Goal: Task Accomplishment & Management: Manage account settings

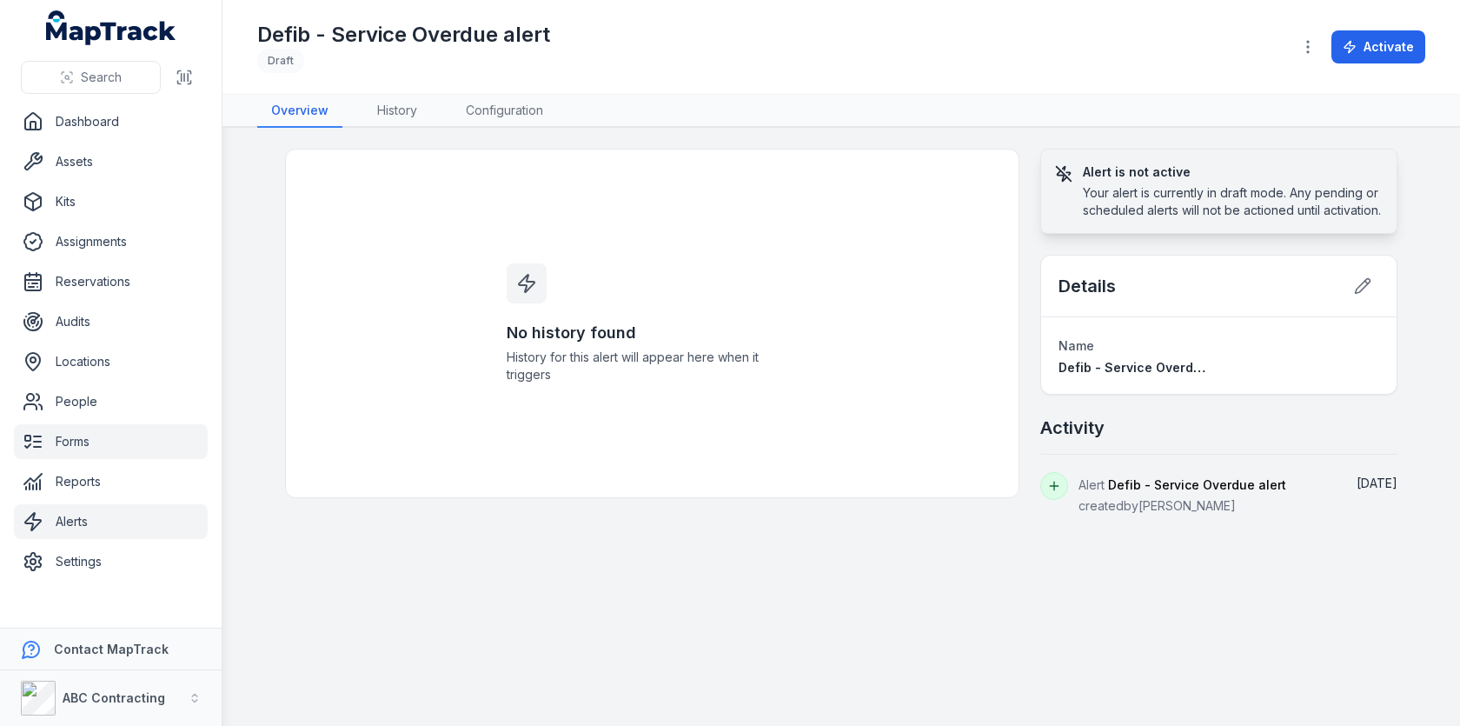
click at [63, 437] on link "Forms" at bounding box center [111, 441] width 194 height 35
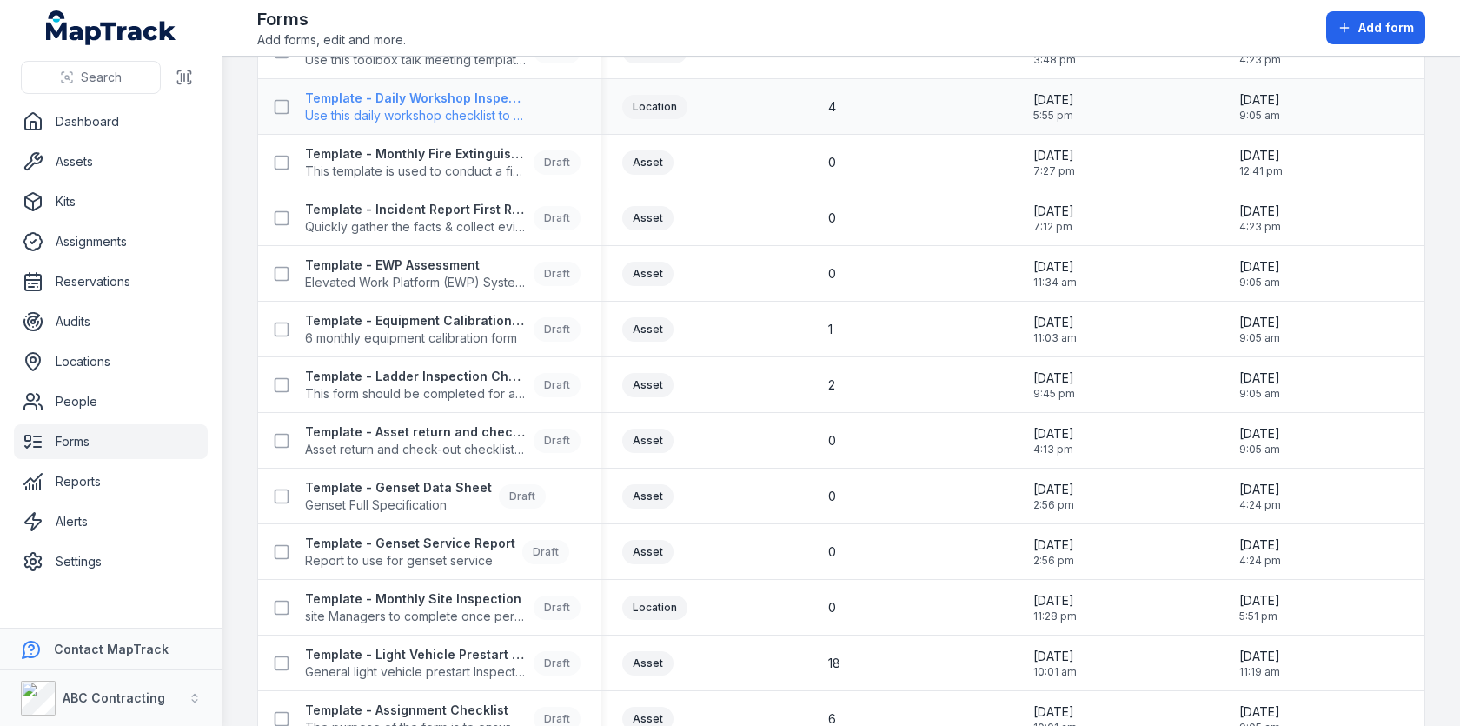
scroll to position [1061, 0]
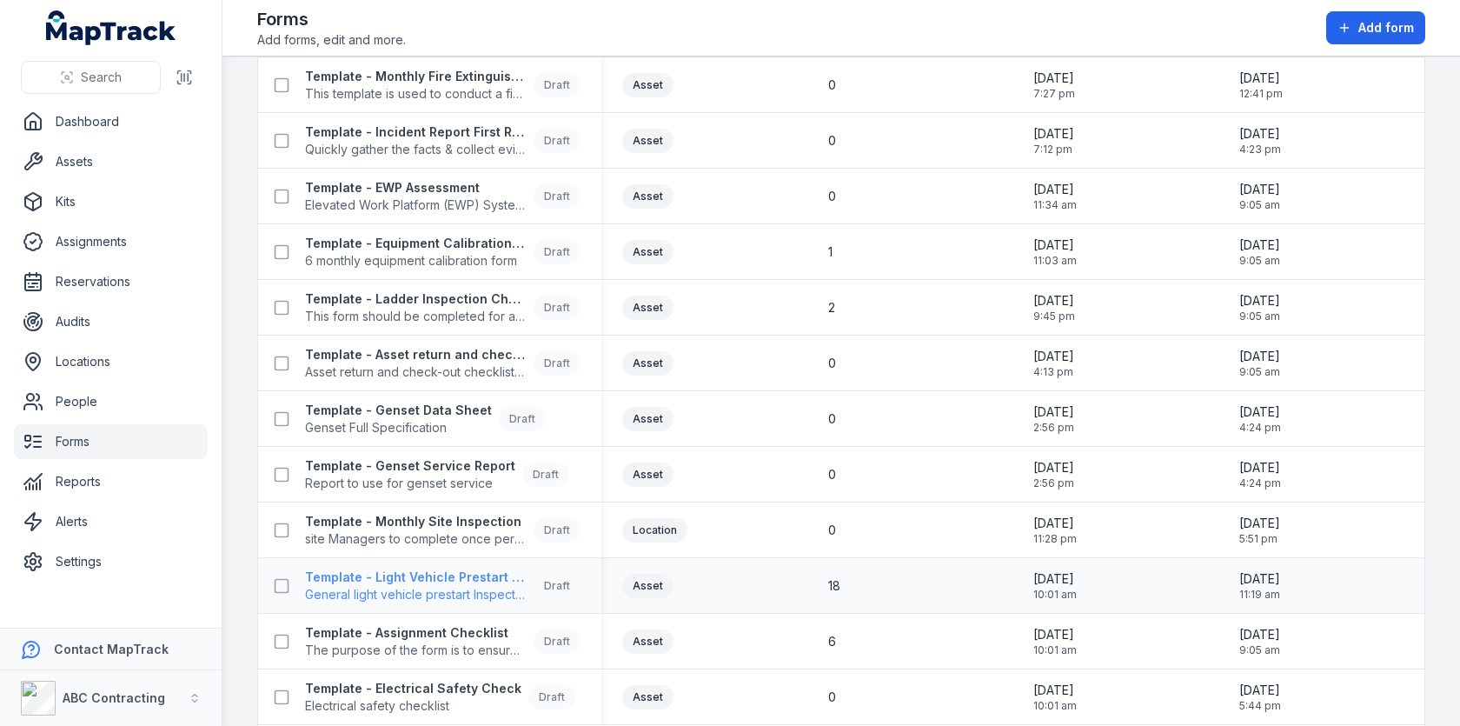
click at [408, 580] on strong "Template - Light Vehicle Prestart Inspection" at bounding box center [416, 576] width 222 height 17
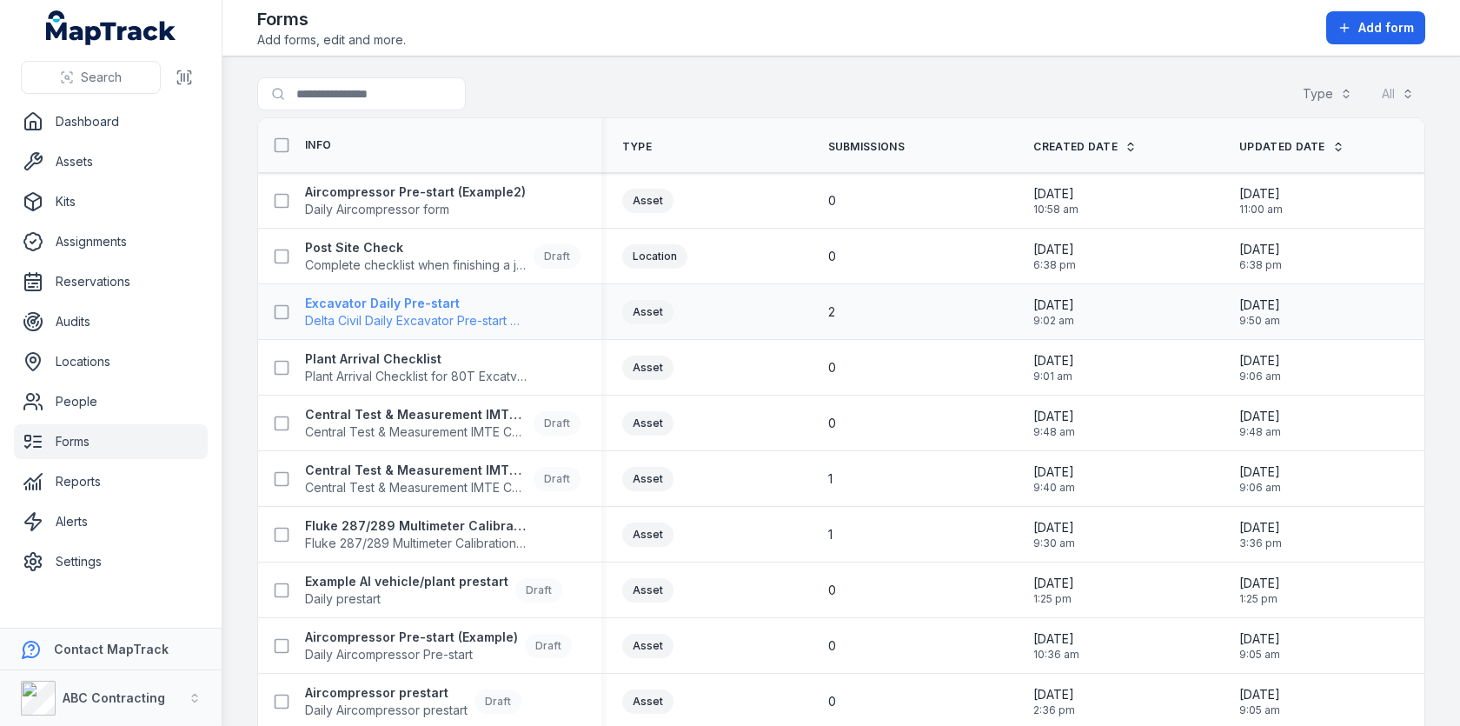
click at [415, 325] on span "Delta Civil Daily Excavator Pre-start Checklist" at bounding box center [416, 320] width 223 height 17
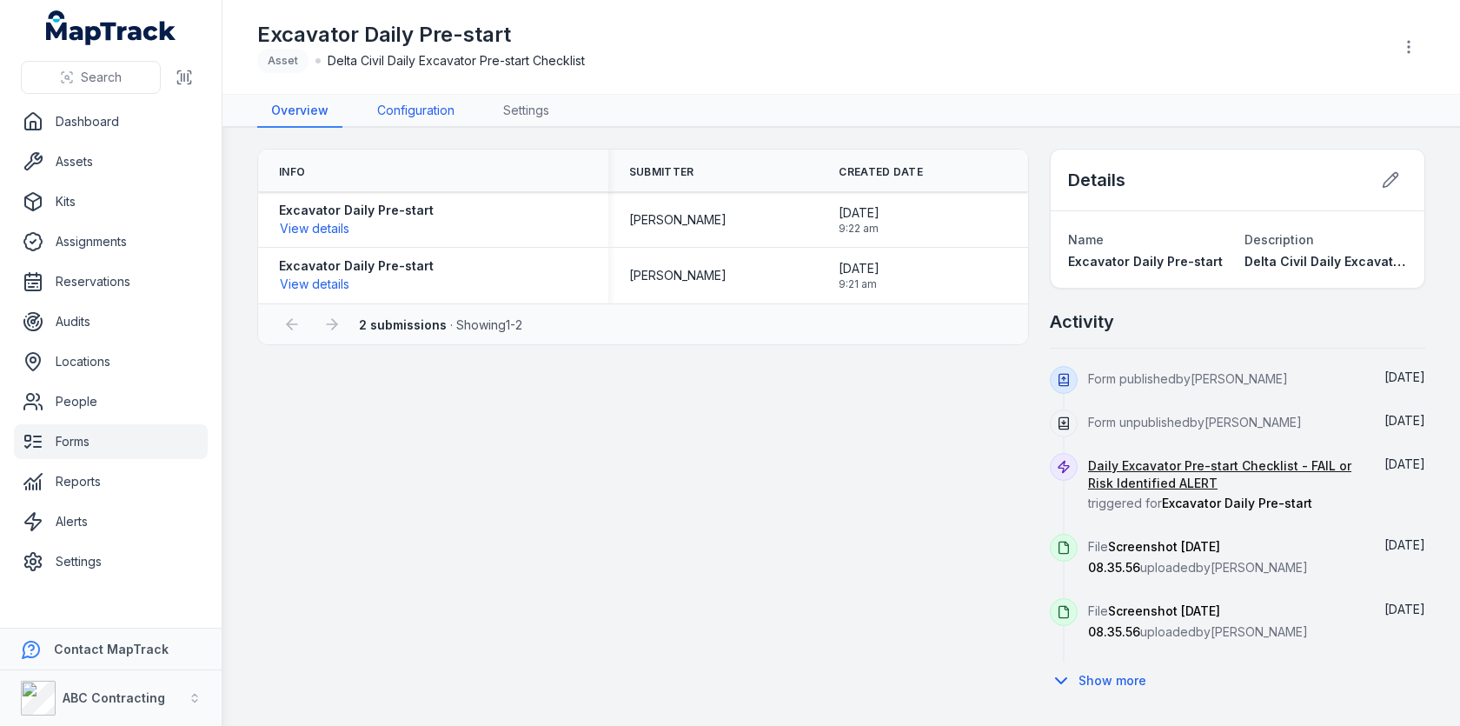
click at [433, 109] on link "Configuration" at bounding box center [415, 111] width 105 height 33
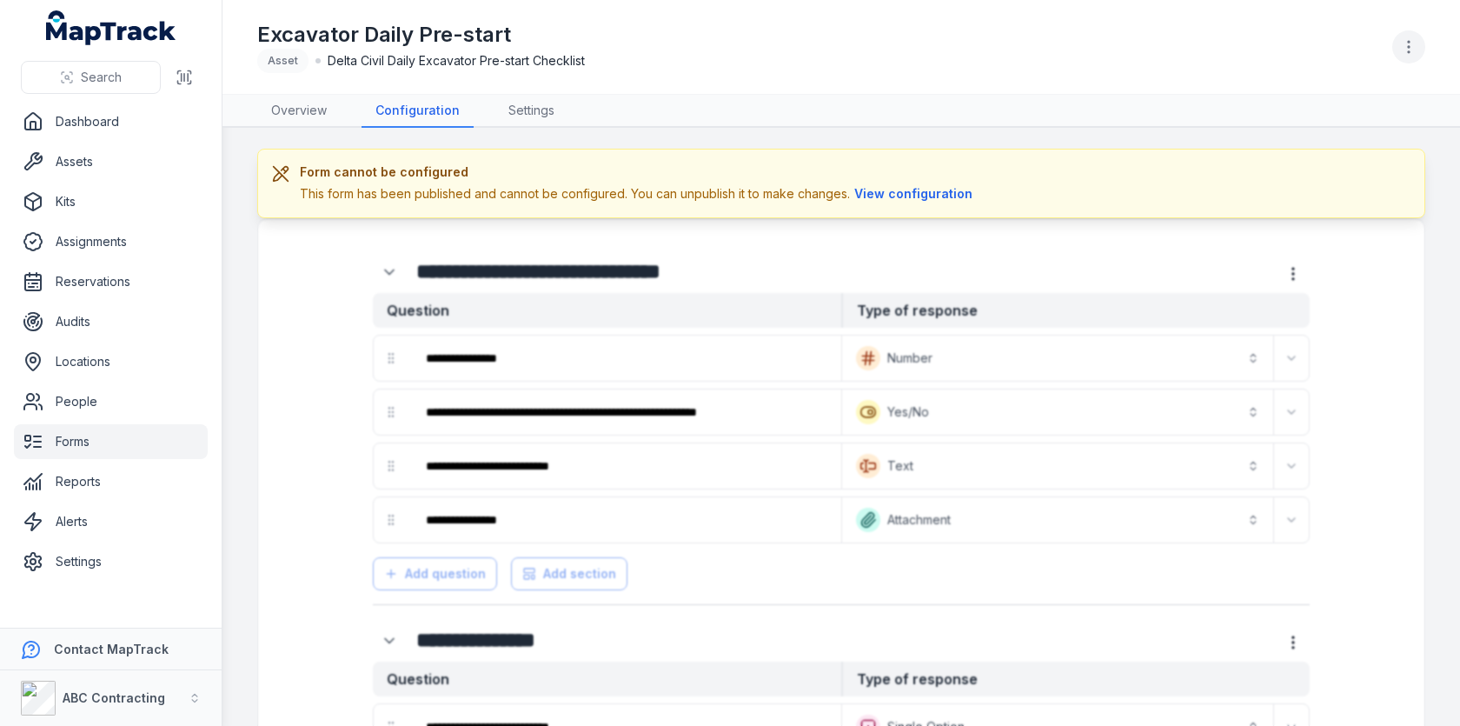
click at [1406, 47] on icon "button" at bounding box center [1408, 46] width 17 height 17
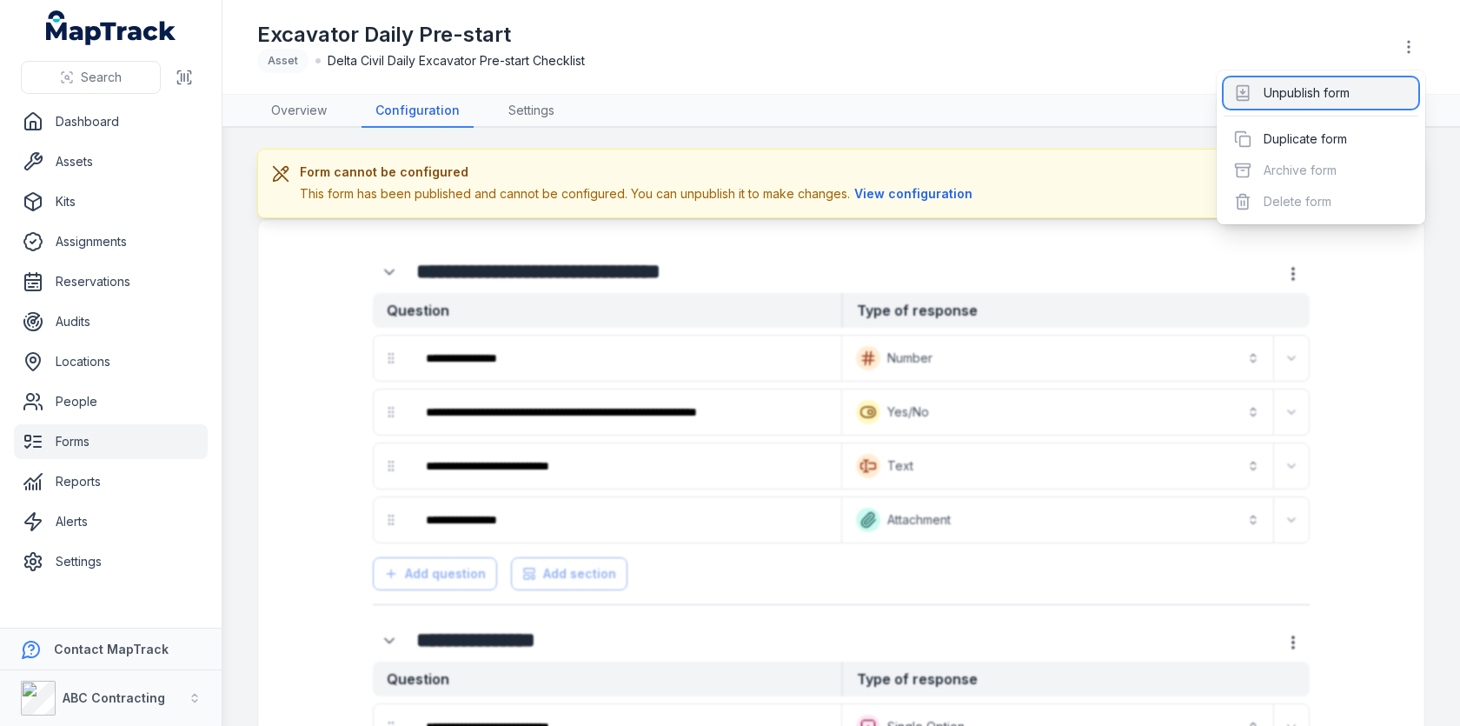
click at [1342, 82] on div "Unpublish form" at bounding box center [1321, 92] width 195 height 31
